Goal: Use online tool/utility: Utilize a website feature to perform a specific function

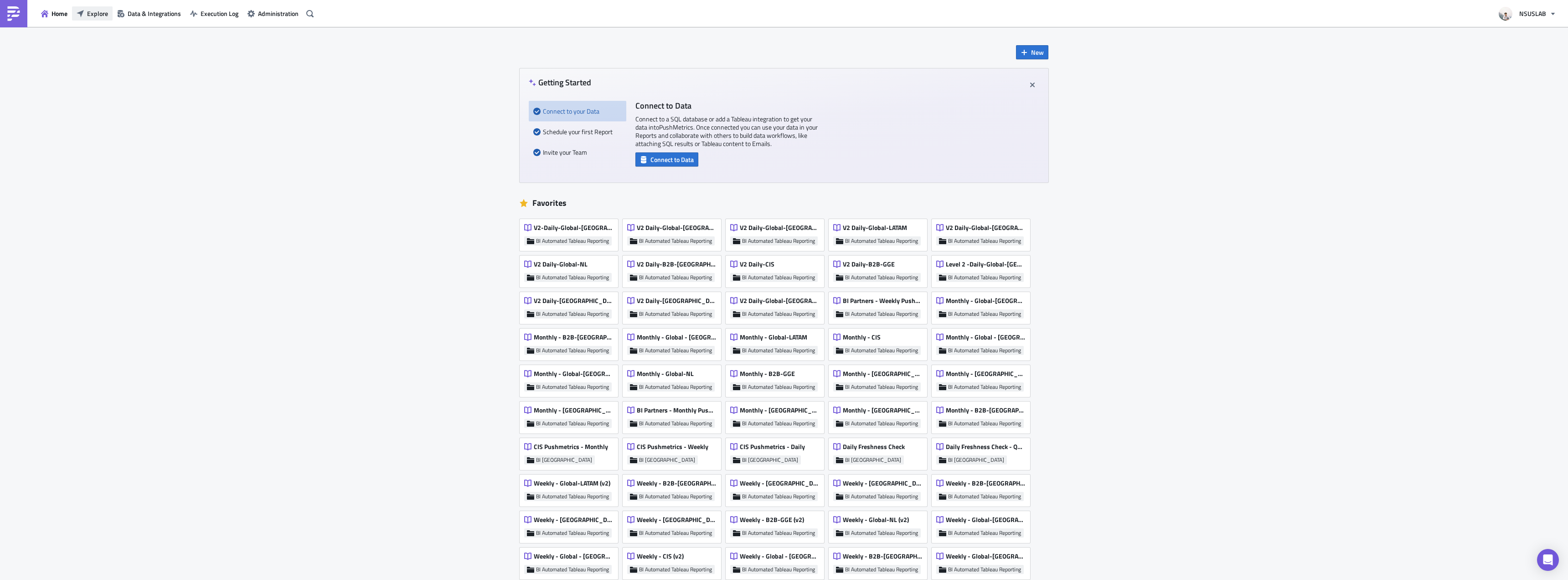
click at [86, 16] on button "Explore" at bounding box center [92, 13] width 41 height 14
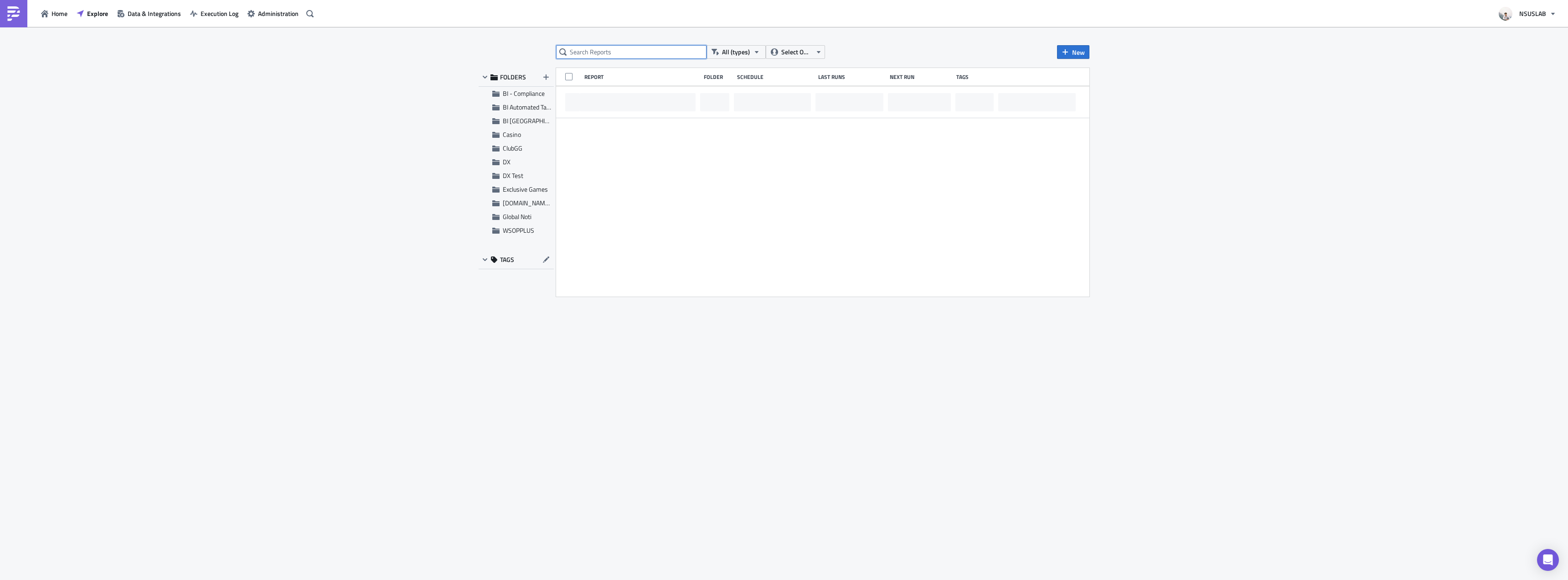
click at [637, 46] on input "text" at bounding box center [631, 52] width 151 height 14
click at [637, 49] on input "text" at bounding box center [631, 52] width 151 height 14
click at [638, 49] on input "text" at bounding box center [631, 52] width 151 height 14
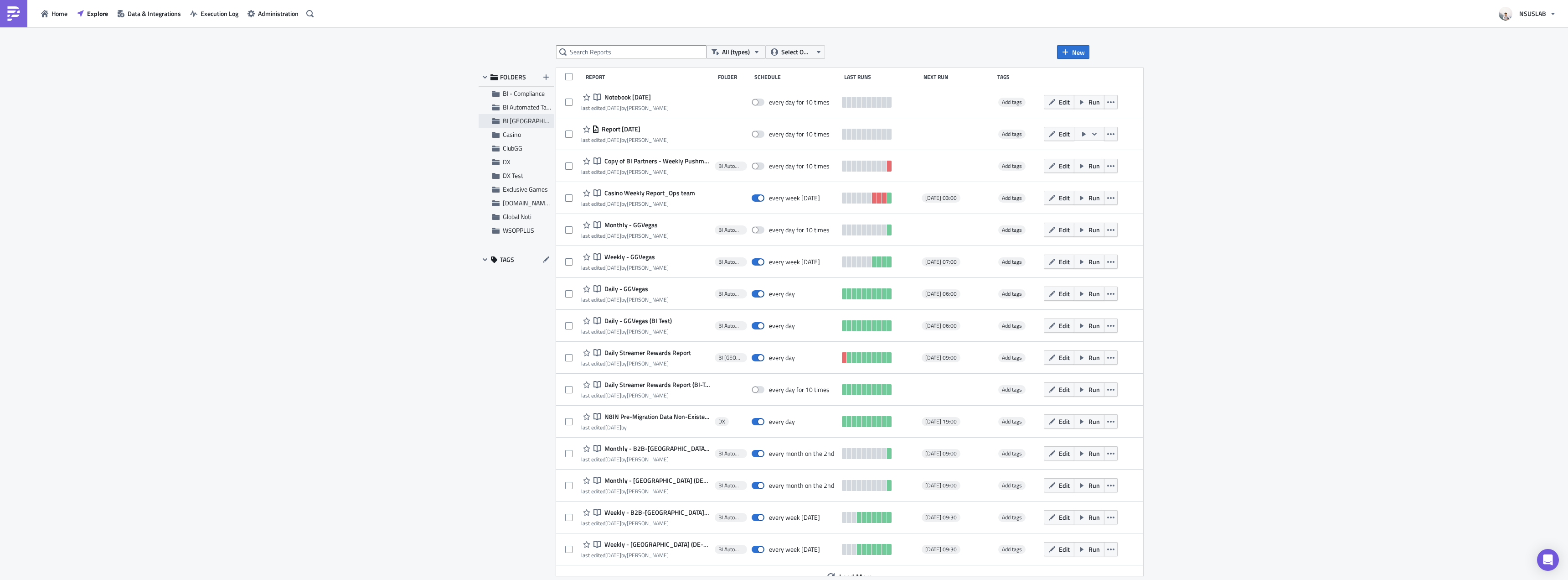
click at [518, 114] on div "BI [GEOGRAPHIC_DATA]" at bounding box center [516, 121] width 75 height 14
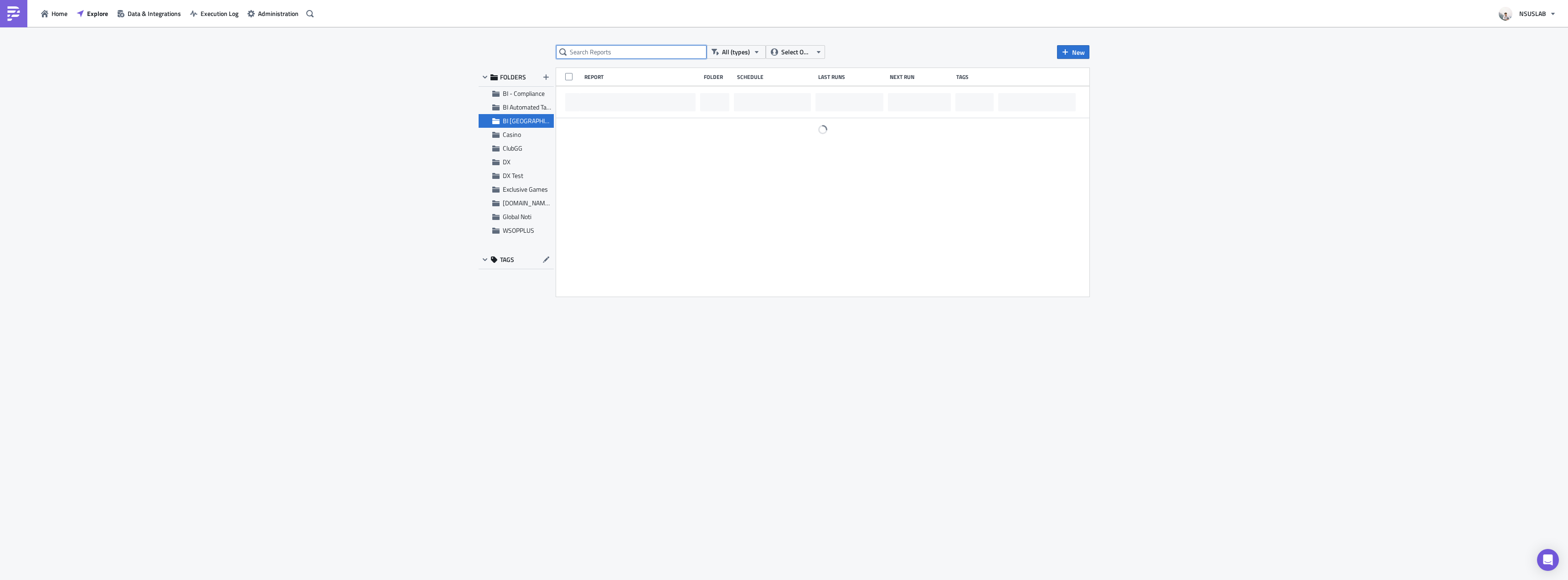
click at [610, 47] on input "text" at bounding box center [631, 52] width 151 height 14
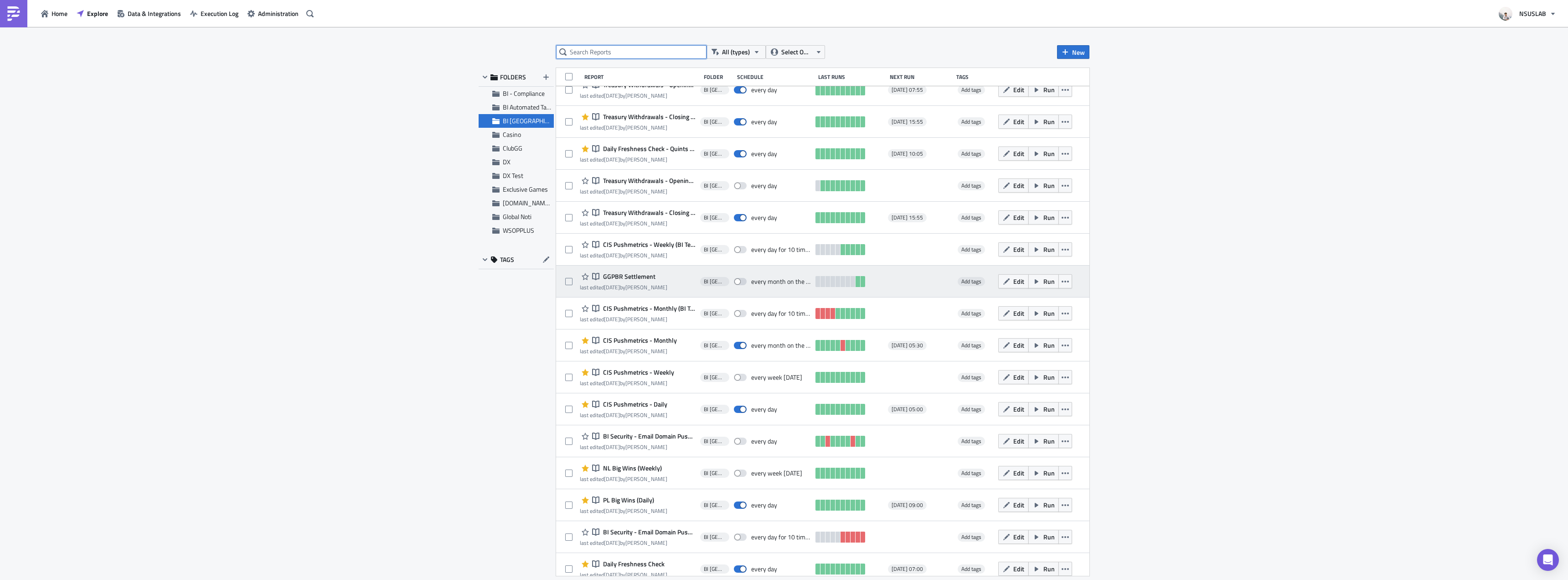
scroll to position [500, 0]
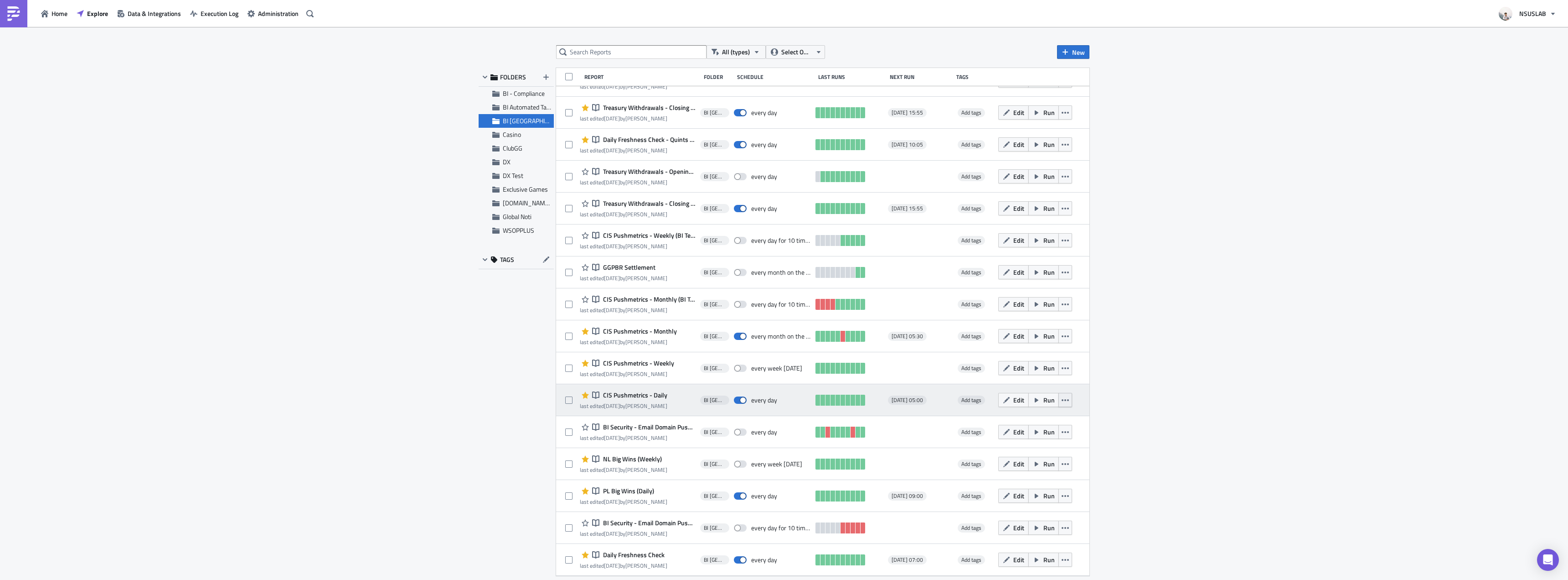
click at [1062, 400] on icon "button" at bounding box center [1064, 400] width 7 height 2
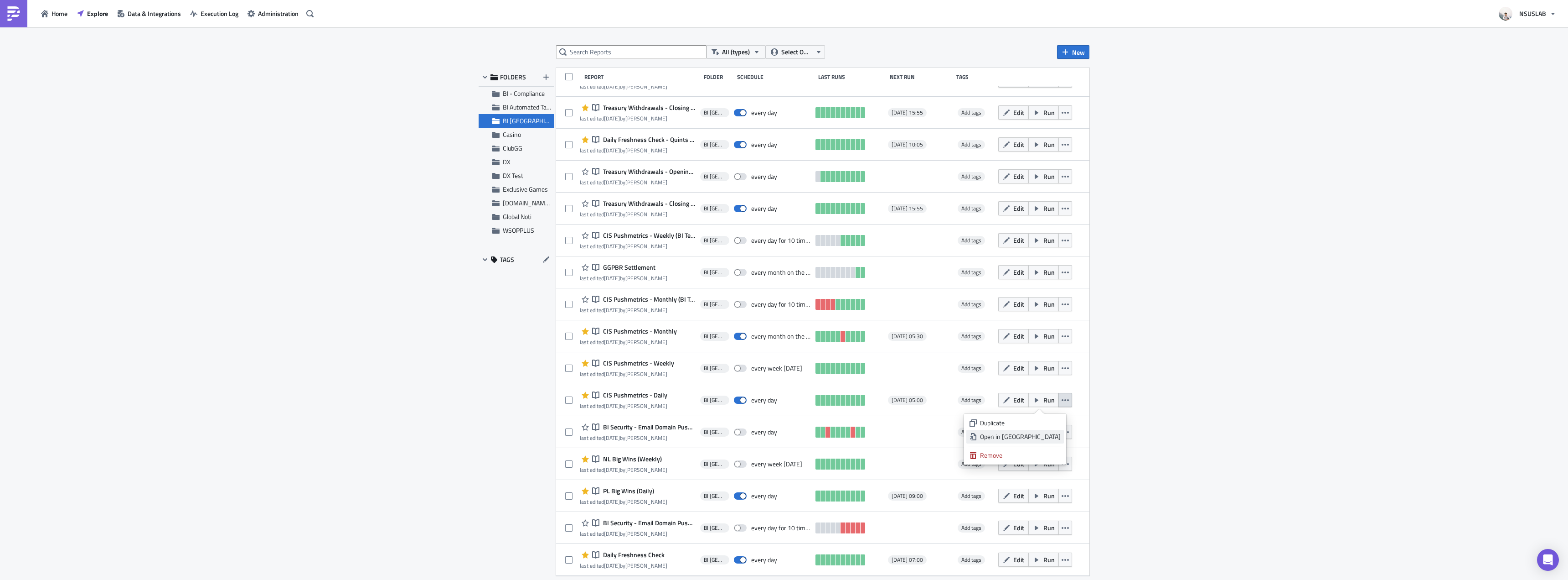
click at [1048, 436] on div "Open in New Tab" at bounding box center [1020, 436] width 81 height 9
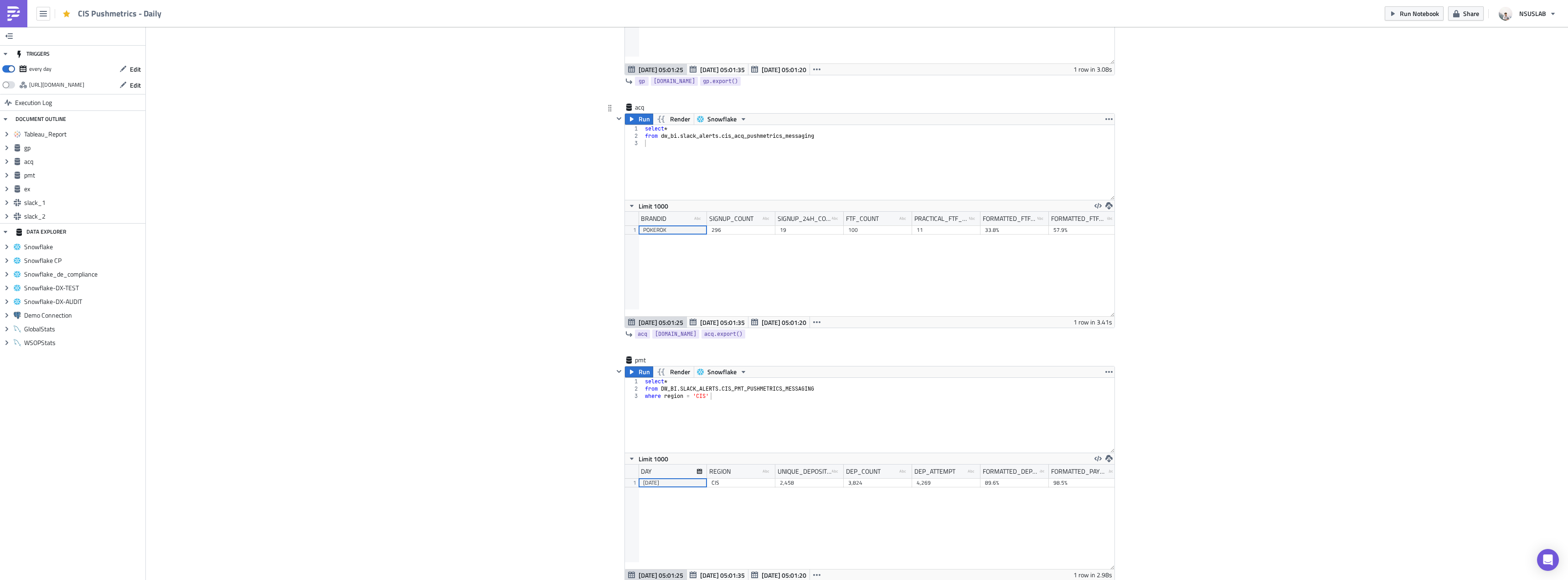
scroll to position [456, 0]
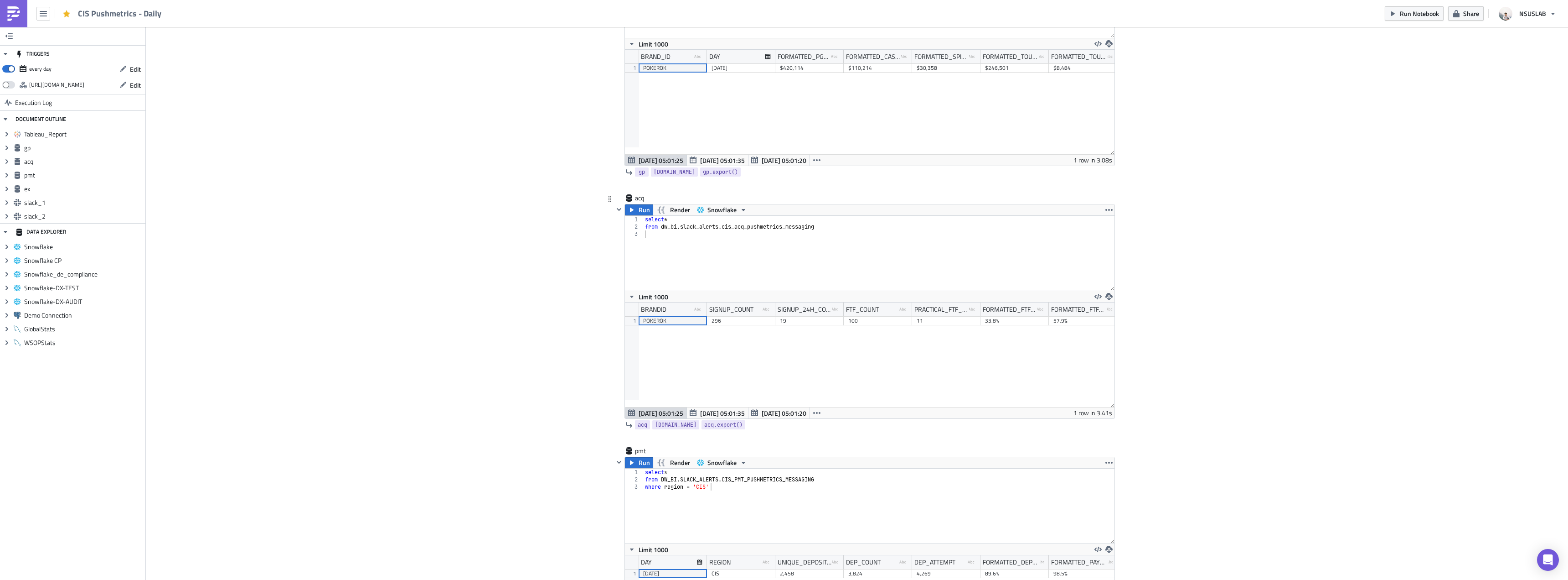
click at [827, 247] on div "select * from dw_bi . slack_alerts . cis_acq_pushmetrics_messaging" at bounding box center [879, 260] width 472 height 89
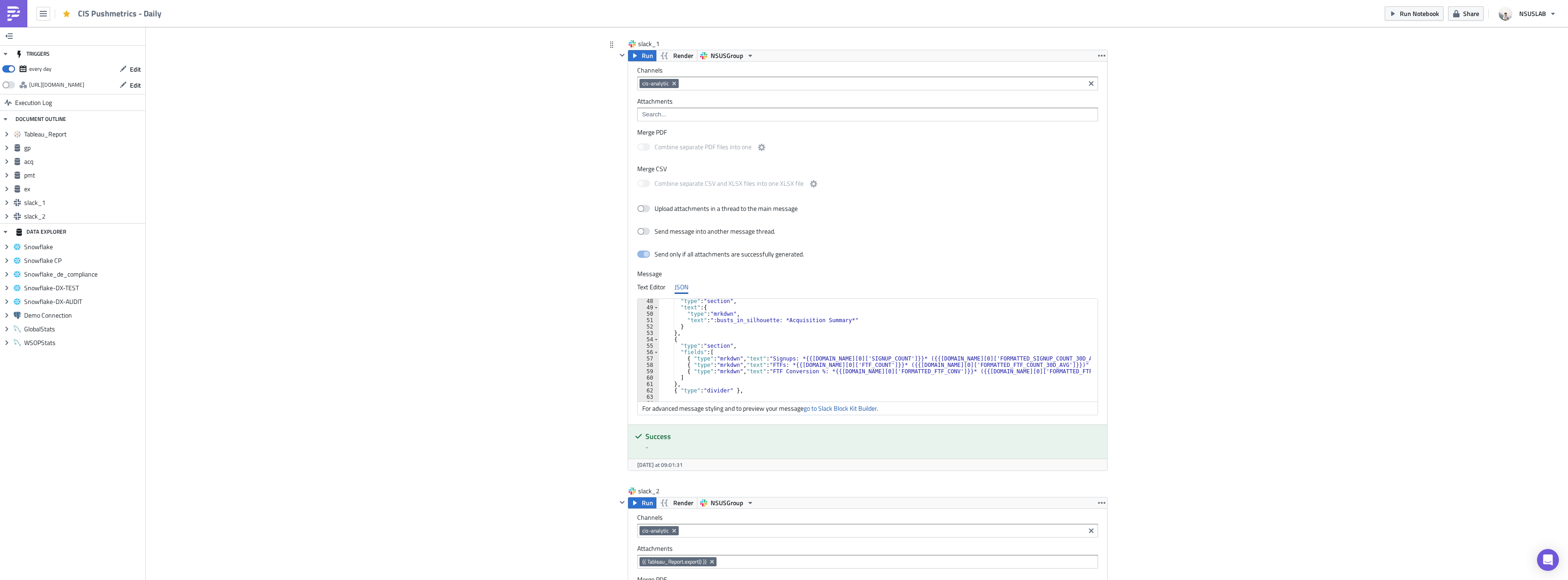
scroll to position [328, 0]
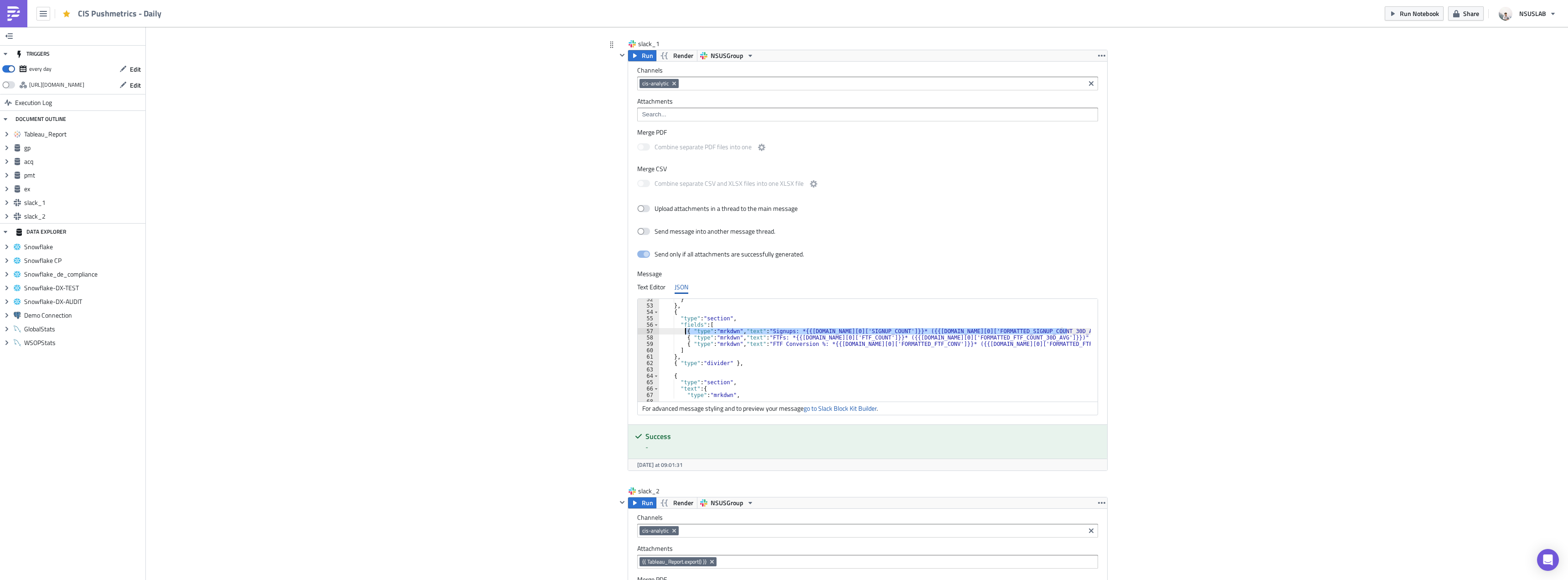
drag, startPoint x: 1068, startPoint y: 333, endPoint x: 714, endPoint y: 328, distance: 354.0
click at [682, 331] on div "} } , { "type" : "section" , "fields" : [ { "type" : "mrkdwn" , "text" : "Signu…" at bounding box center [1420, 350] width 1522 height 109
click at [1065, 330] on div "} } , { "type" : "section" , "fields" : [ { "type" : "mrkdwn" , "text" : "Signu…" at bounding box center [875, 350] width 432 height 103
drag, startPoint x: 769, startPoint y: 332, endPoint x: 886, endPoint y: 270, distance: 132.4
click at [769, 332] on div "} } , { "type" : "section" , "fields" : [ { "type" : "mrkdwn" , "text" : "Signu…" at bounding box center [1420, 350] width 1522 height 109
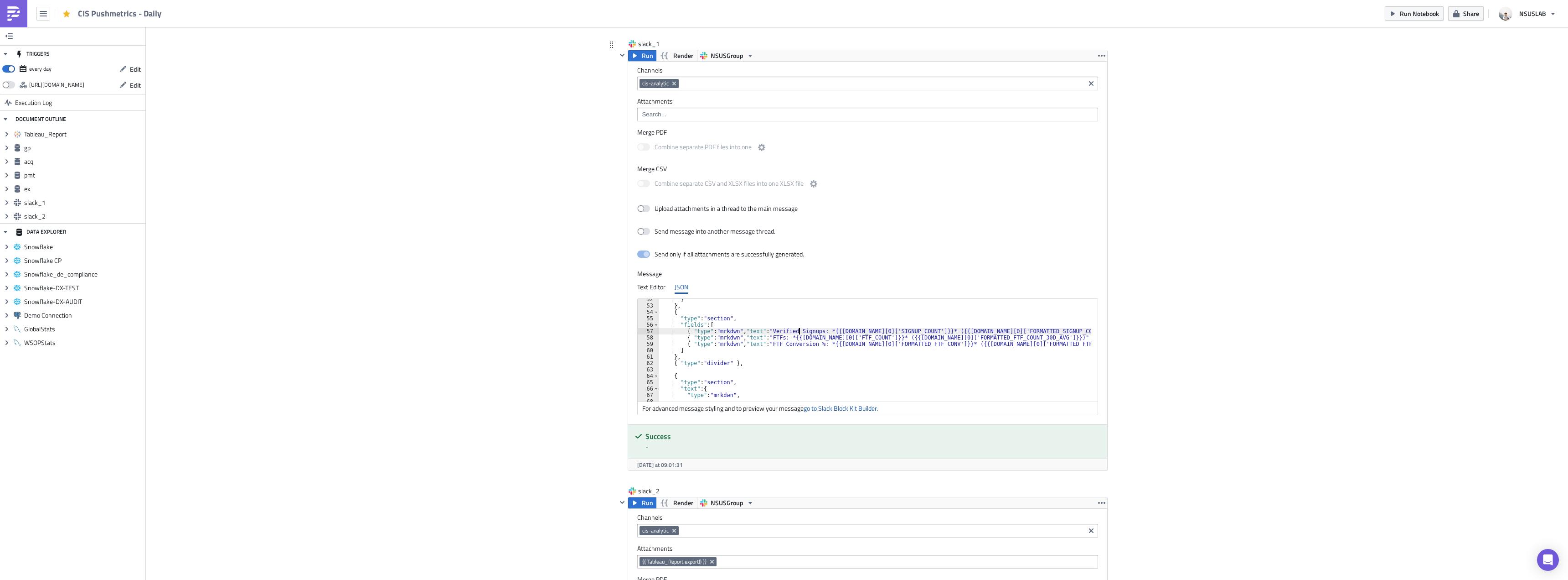
scroll to position [0, 11]
click at [872, 329] on div "} } , { "type" : "section" , "fields" : [ { "type" : "mrkdwn" , "text" : "Verif…" at bounding box center [1420, 350] width 1522 height 109
click at [975, 332] on div "} } , { "type" : "section" , "fields" : [ { "type" : "mrkdwn" , "text" : "Verif…" at bounding box center [1365, 350] width 1522 height 109
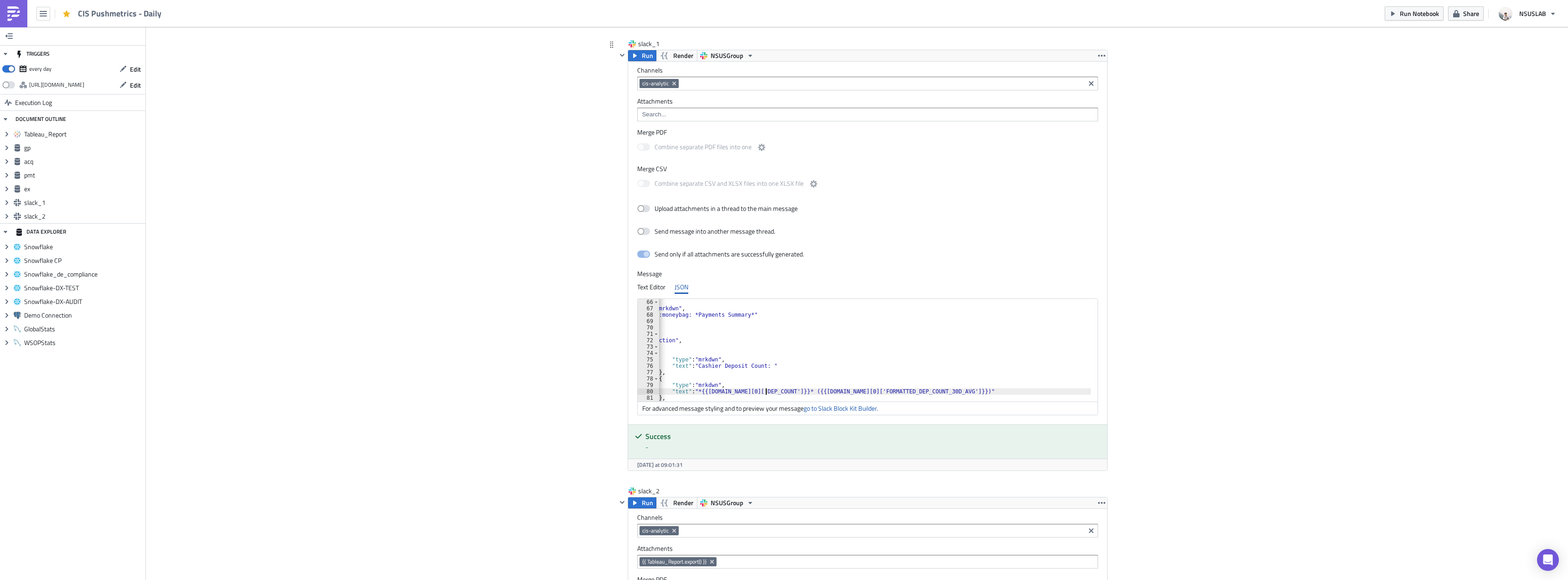
scroll to position [415, 0]
click at [762, 394] on div at bounding box center [1365, 396] width 1522 height 9
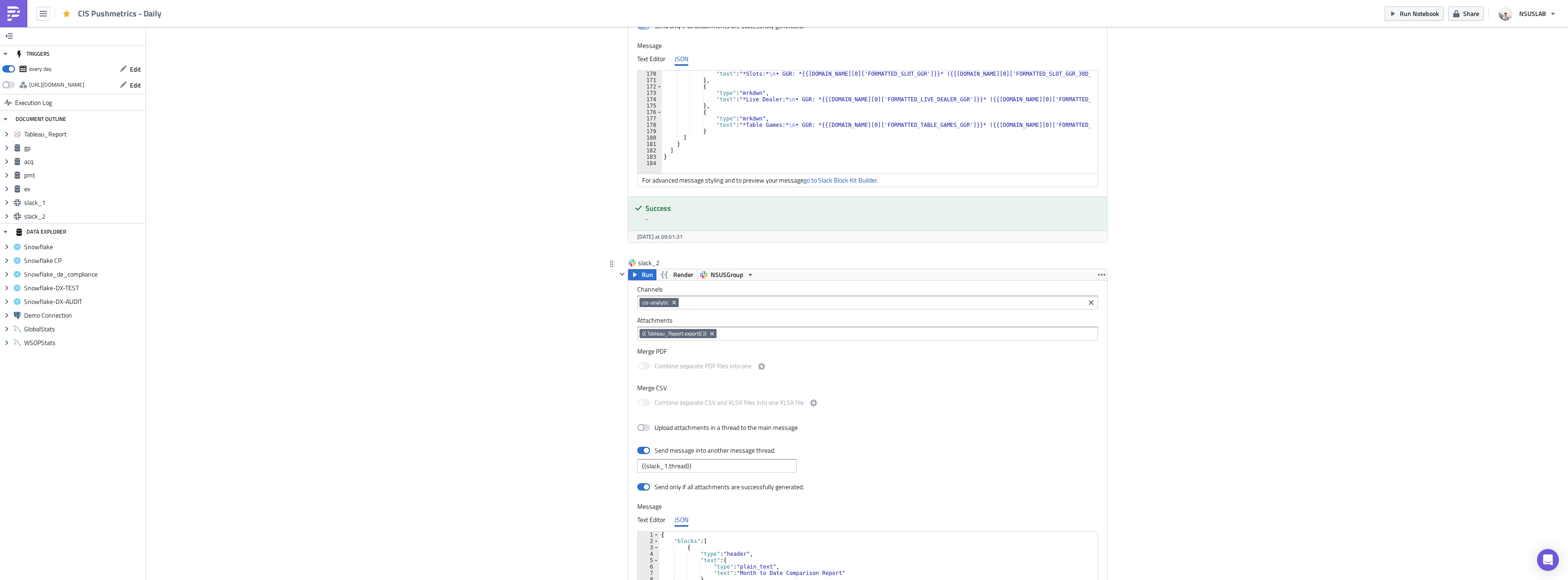
scroll to position [970, 0]
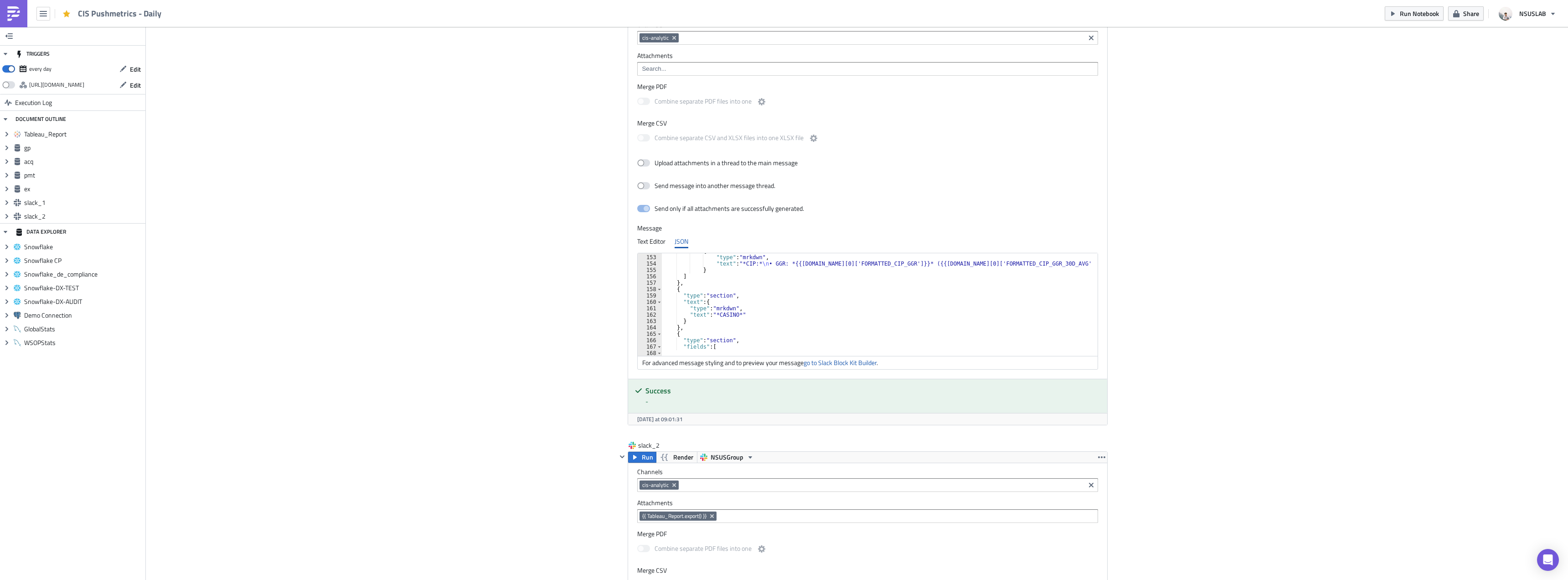
type textarea ""text": "*{{pmt.data[0]['DEP_COUNT']}}* ({{pmt.data[0]['FORMATTED_DEP_COUNT_30D…"
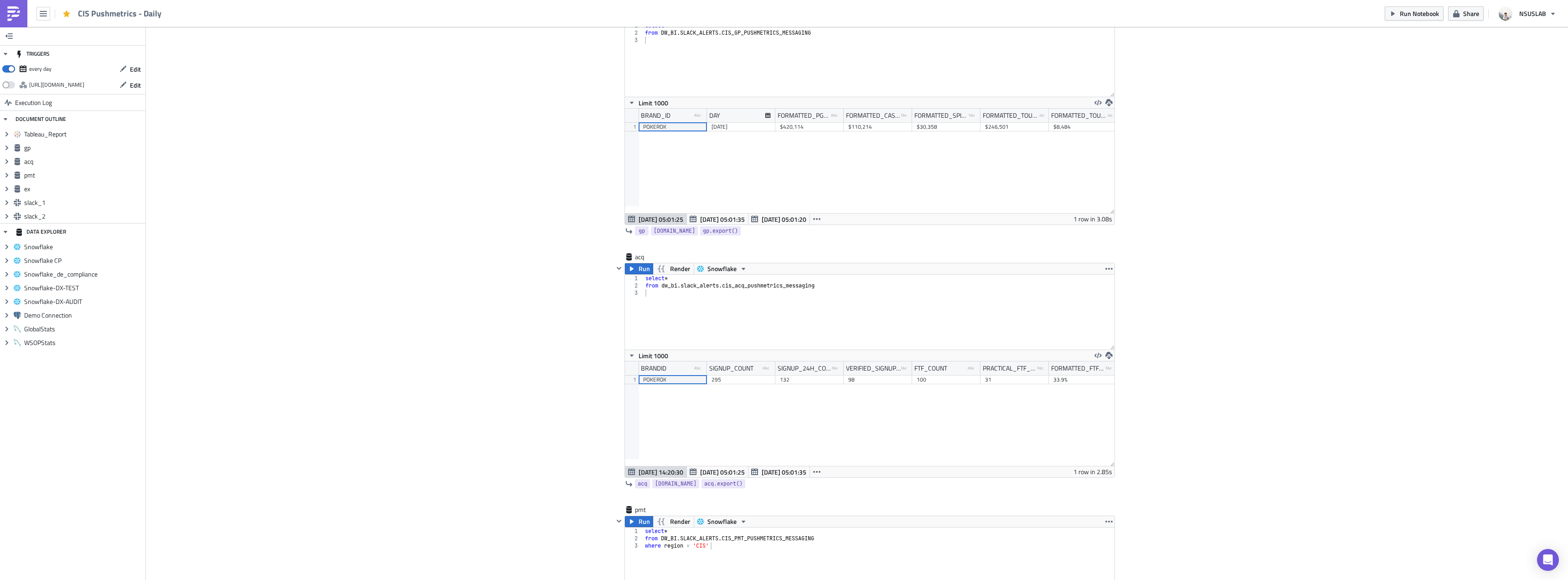
scroll to position [228, 0]
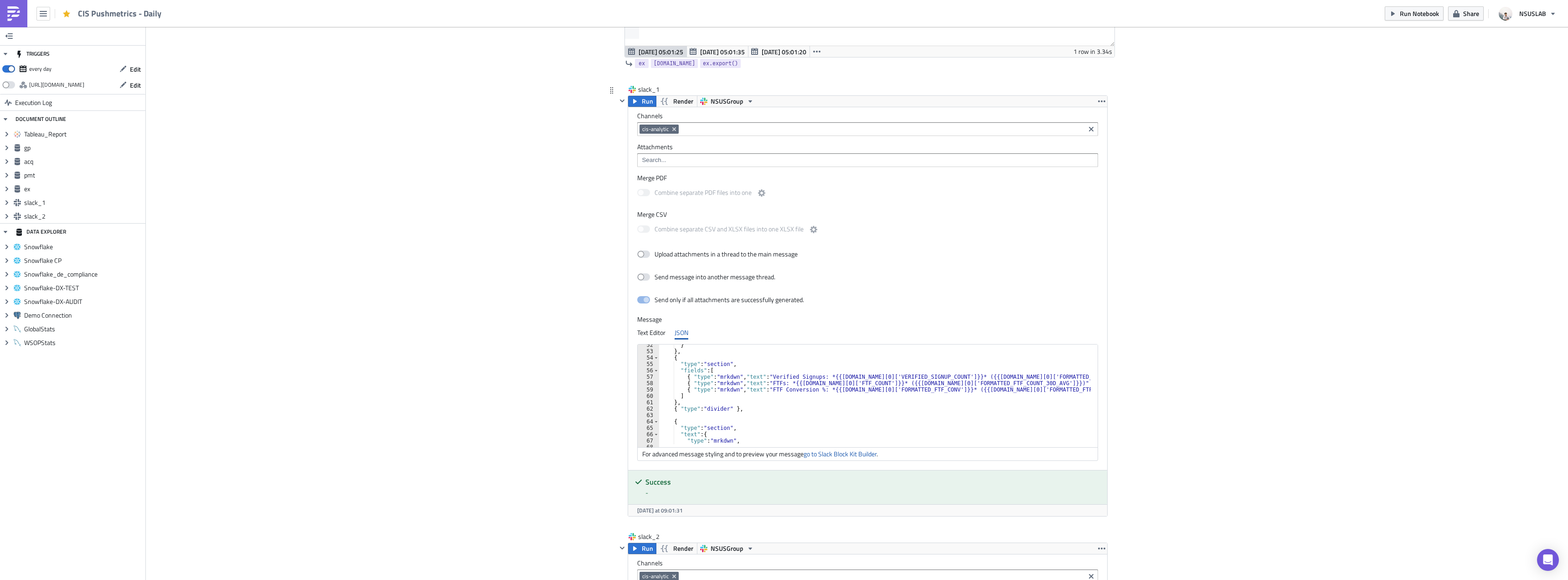
scroll to position [328, 0]
